Goal: Information Seeking & Learning: Find specific fact

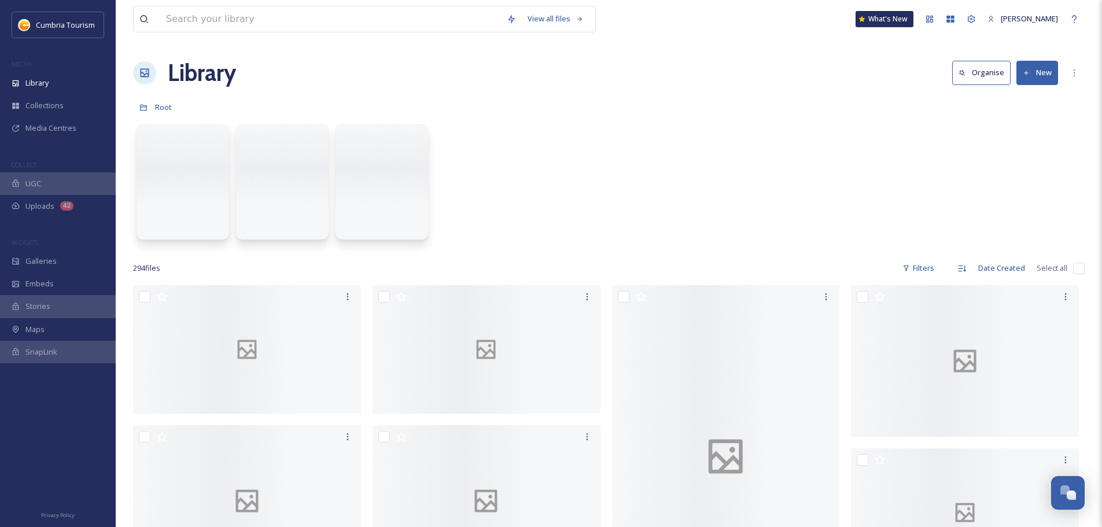
scroll to position [5388, 0]
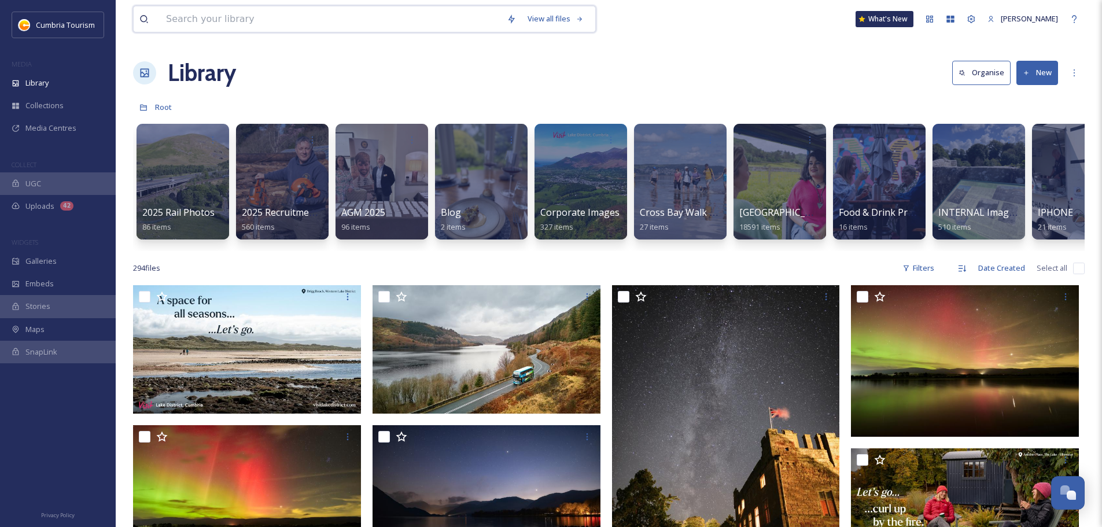
click at [283, 7] on input at bounding box center [330, 18] width 341 height 25
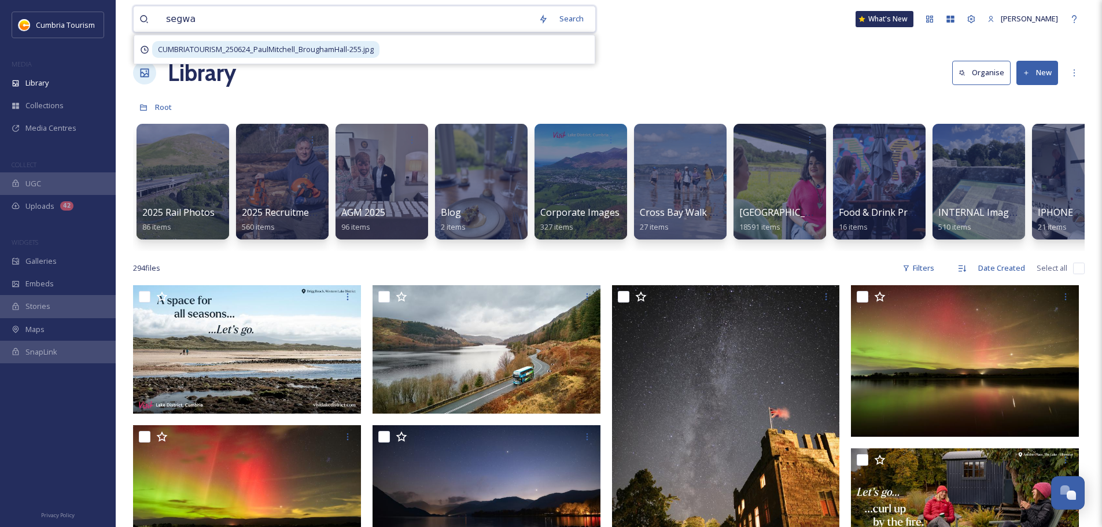
type input "segway"
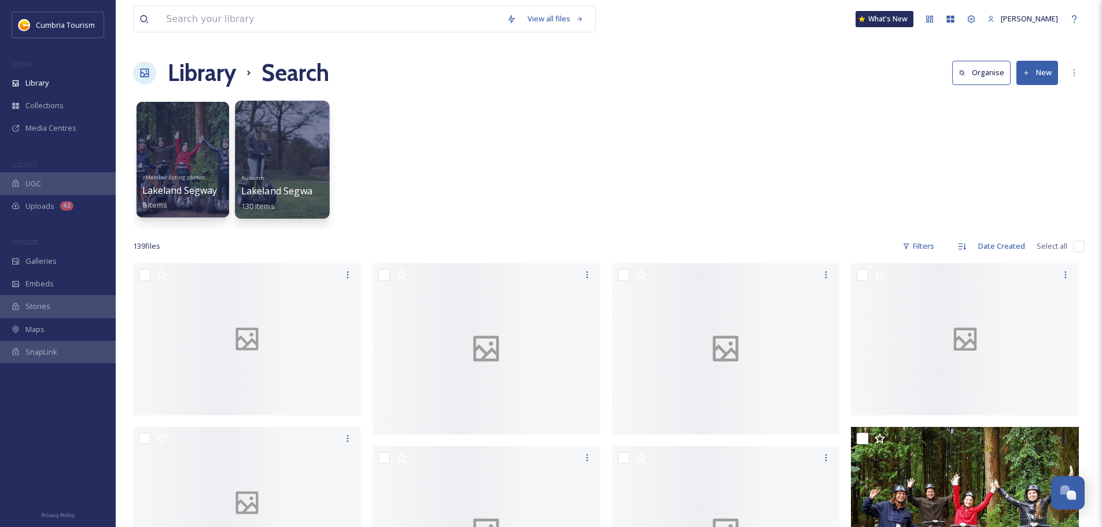
click at [275, 176] on div "Autumn Lakeland Segways Cartmel 130 items" at bounding box center [282, 190] width 83 height 43
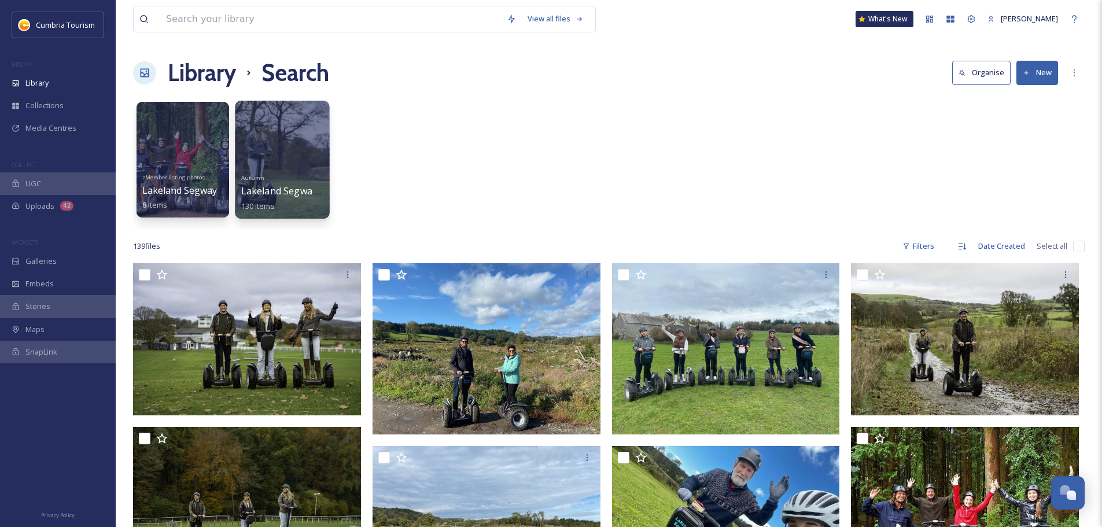
click at [282, 125] on div at bounding box center [282, 116] width 83 height 21
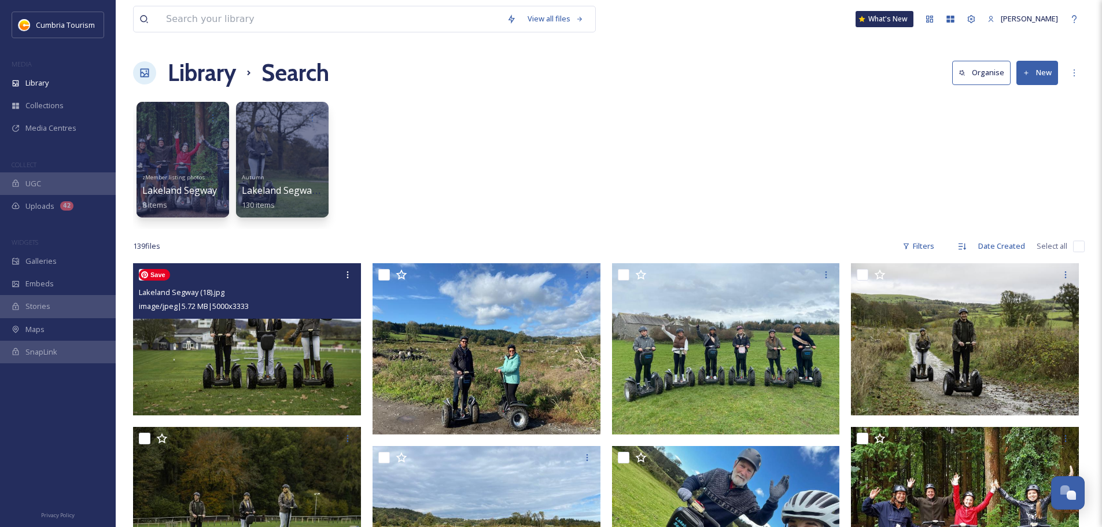
click at [260, 363] on img at bounding box center [247, 339] width 228 height 152
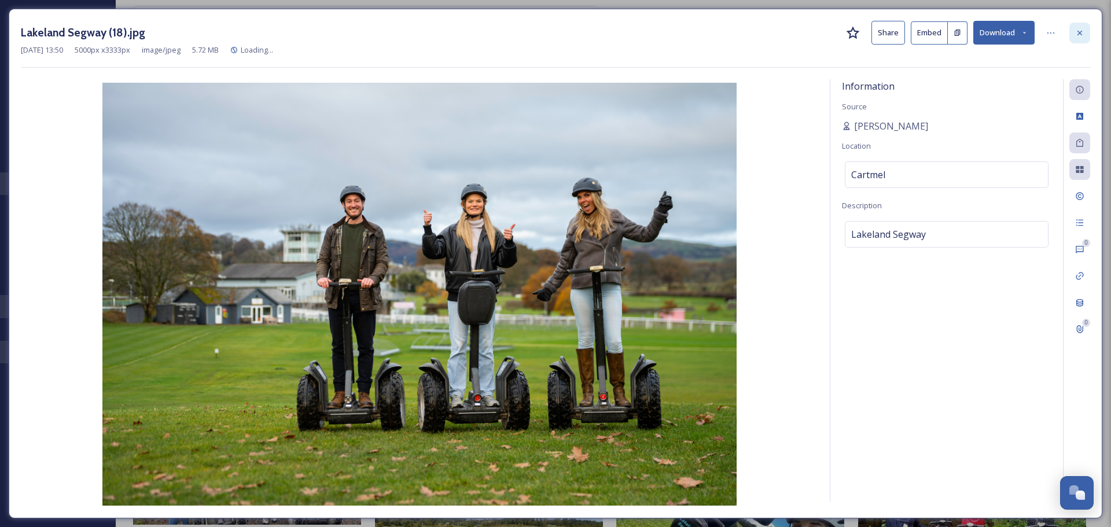
click at [1079, 29] on icon at bounding box center [1079, 32] width 9 height 9
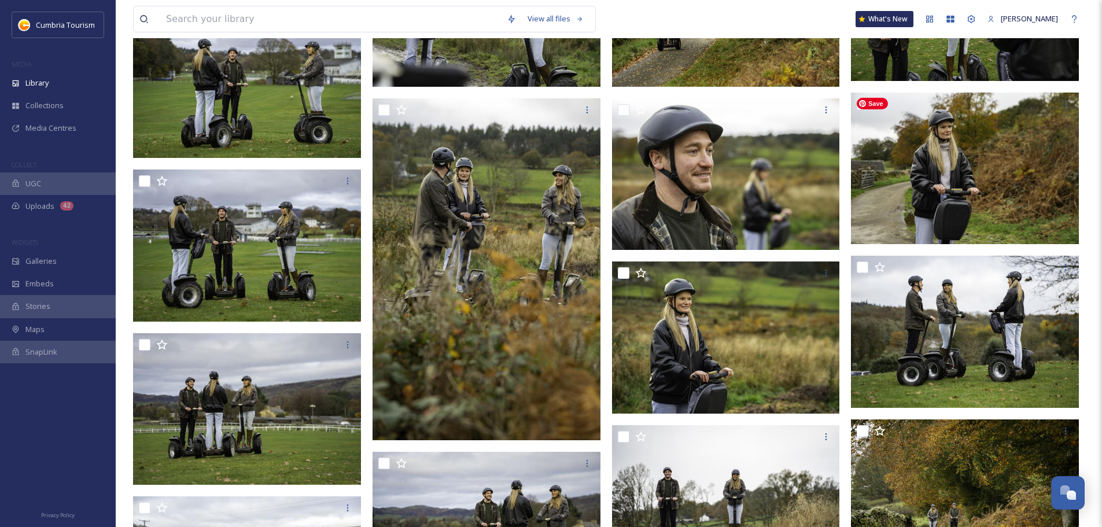
scroll to position [694, 0]
